Goal: Information Seeking & Learning: Find specific page/section

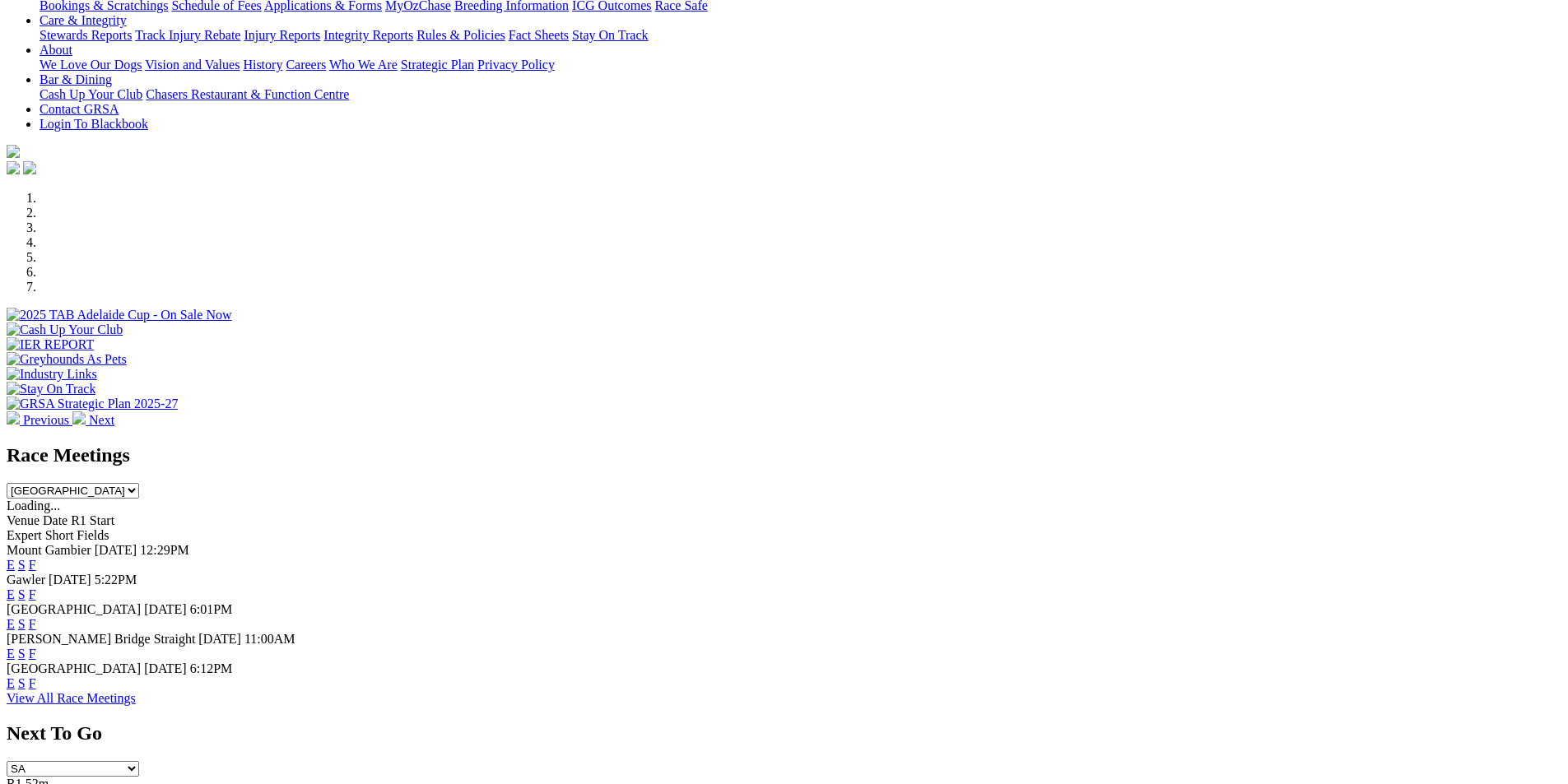
scroll to position [435, 0]
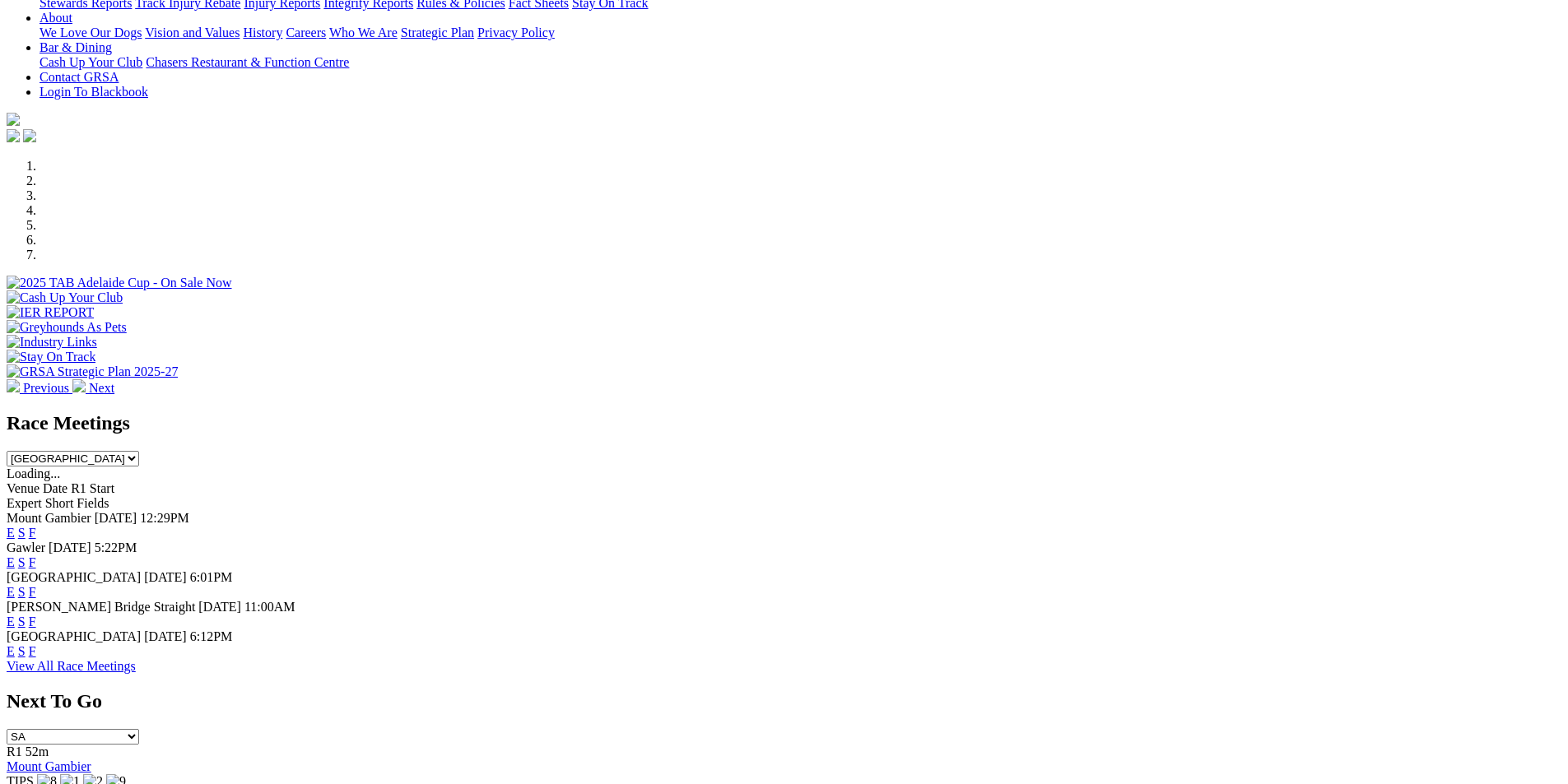
click at [37, 555] on link "F" at bounding box center [32, 562] width 8 height 14
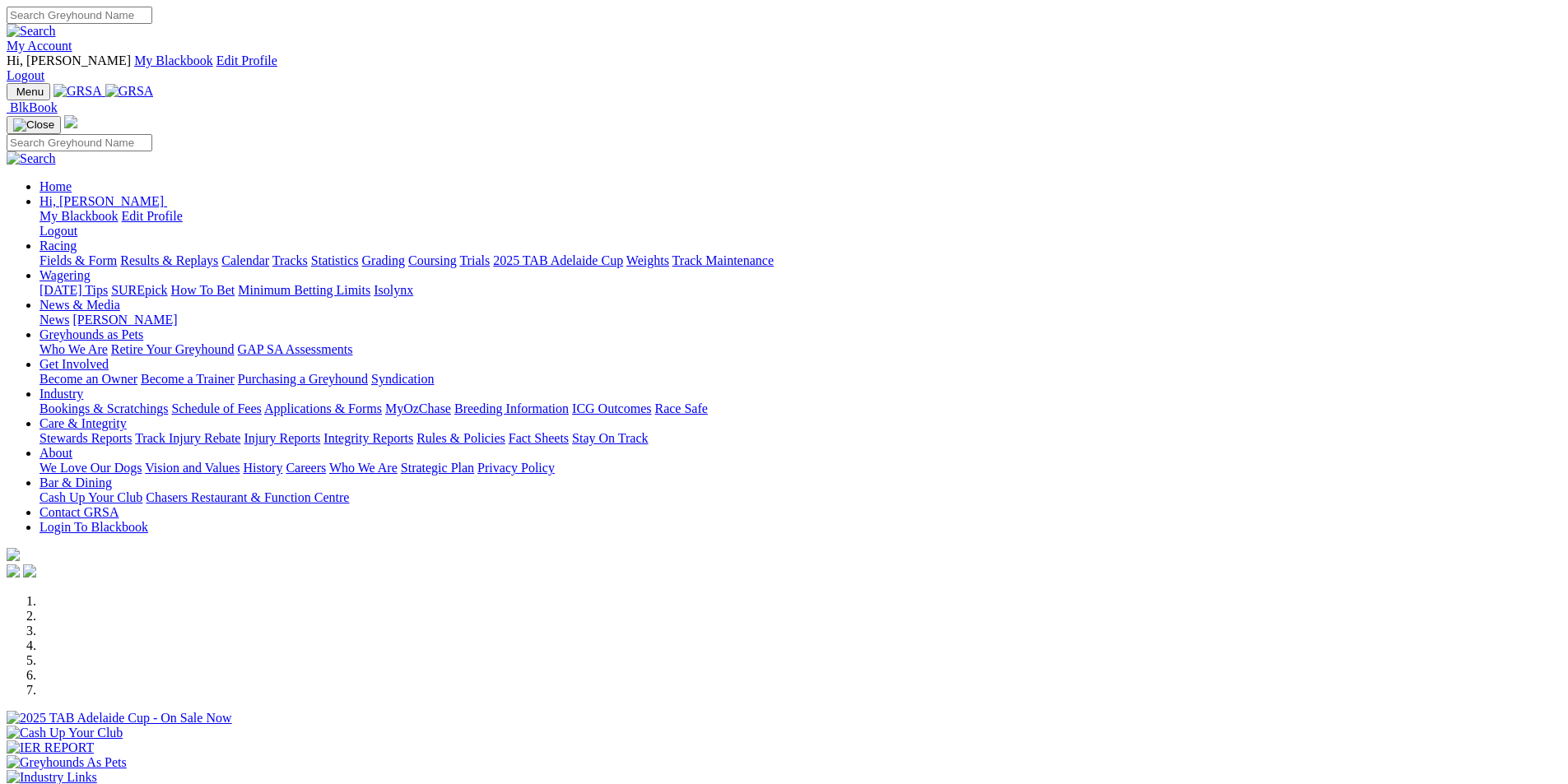
click at [150, 594] on div "Previous Next" at bounding box center [784, 713] width 1554 height 237
